Goal: Task Accomplishment & Management: Manage account settings

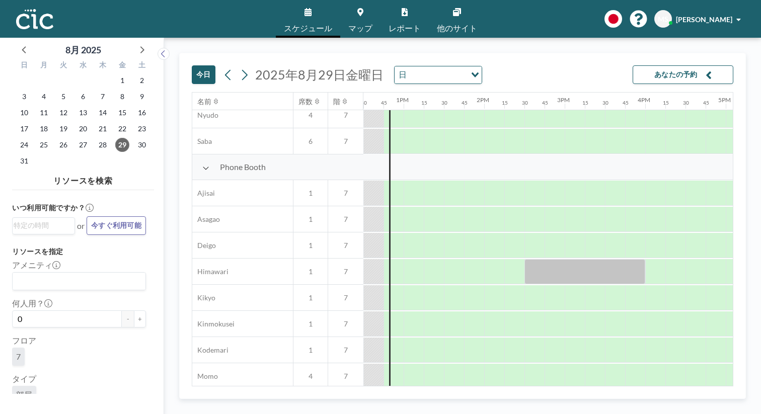
scroll to position [70, 1007]
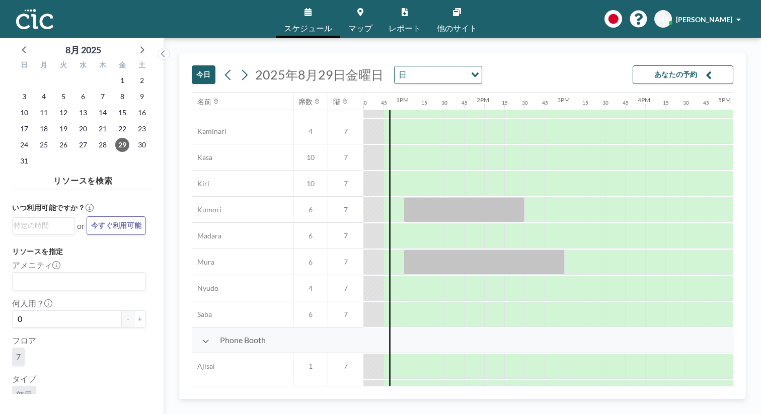
click at [361, 27] on span "マップ" at bounding box center [360, 28] width 24 height 8
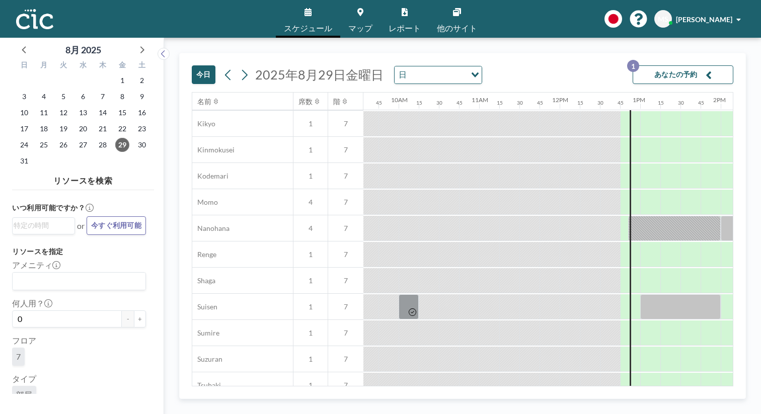
scroll to position [470, 770]
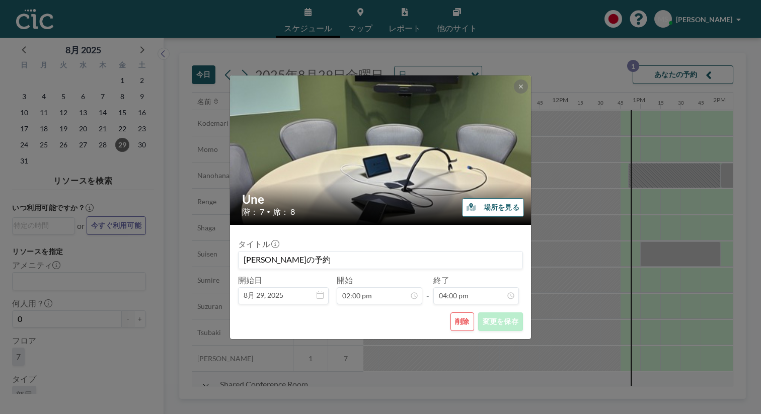
click at [450, 313] on button "削除" at bounding box center [462, 322] width 24 height 19
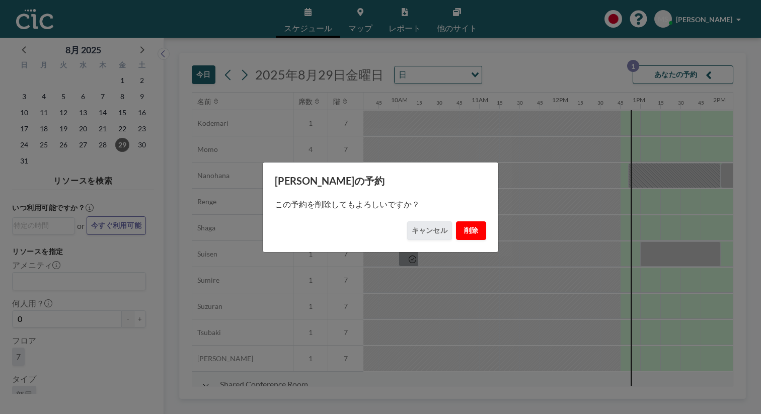
click at [456, 221] on button "削除" at bounding box center [471, 230] width 30 height 19
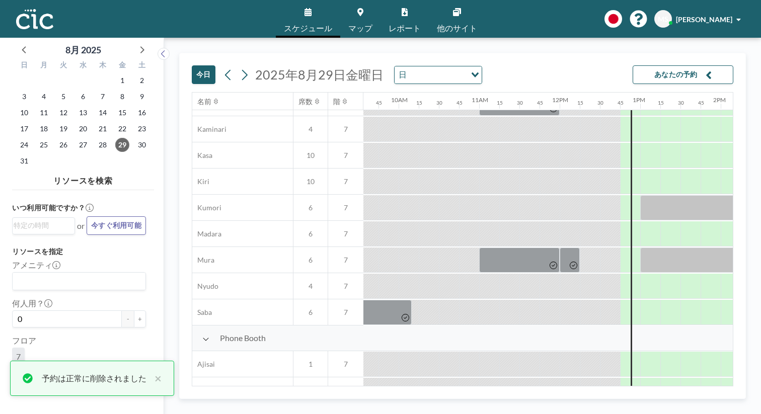
scroll to position [58, 770]
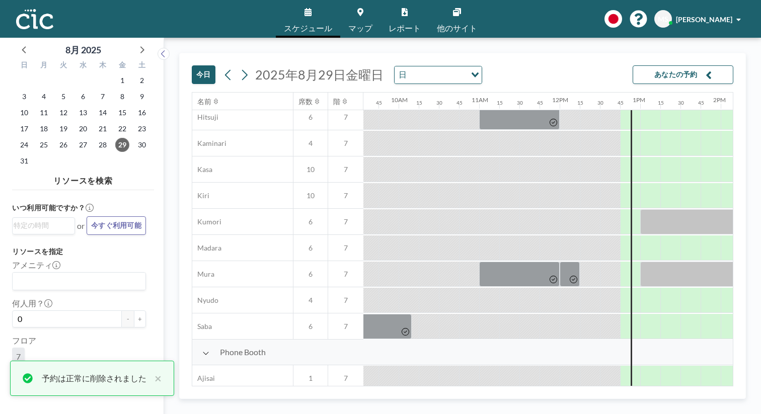
click at [370, 11] on link "マップ" at bounding box center [360, 19] width 40 height 38
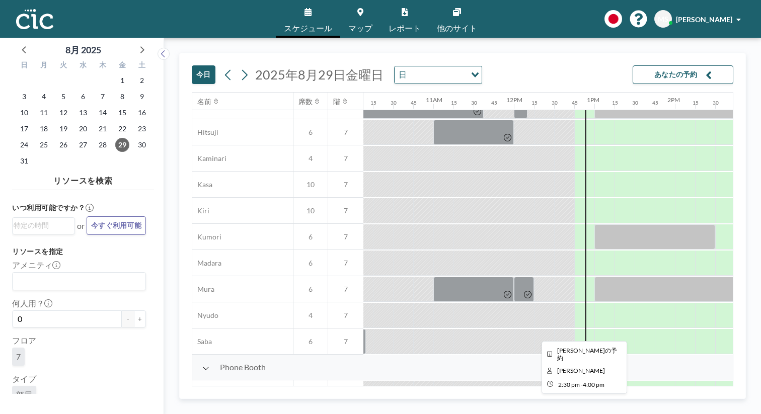
scroll to position [0, 816]
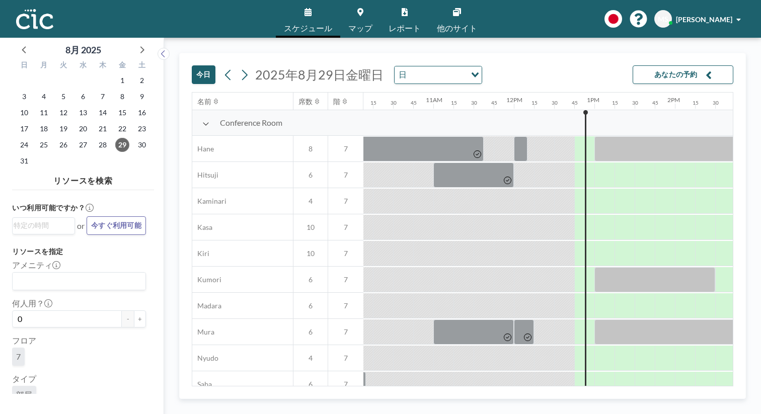
click at [363, 12] on icon at bounding box center [360, 12] width 6 height 8
